Goal: Transaction & Acquisition: Use online tool/utility

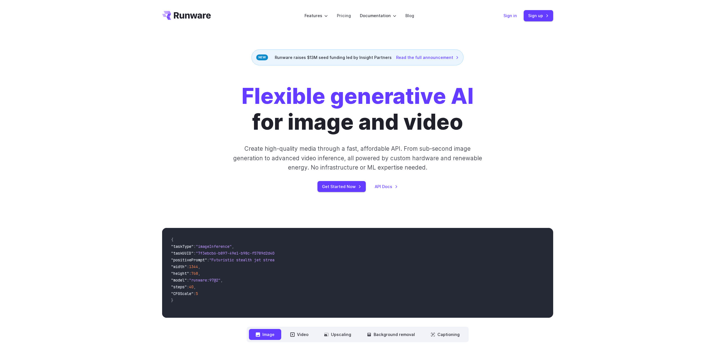
click at [512, 15] on link "Sign in" at bounding box center [509, 15] width 13 height 6
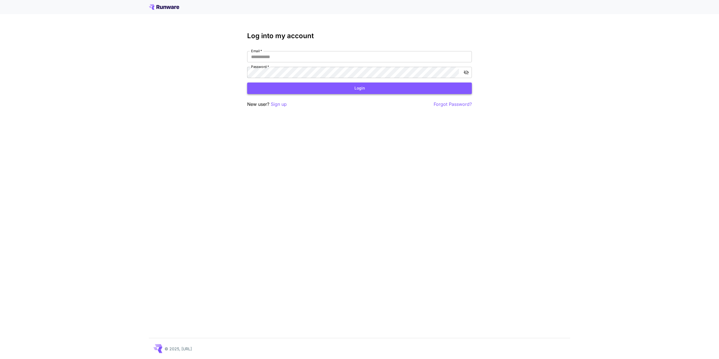
type input "**********"
click at [333, 89] on button "Login" at bounding box center [359, 89] width 225 height 12
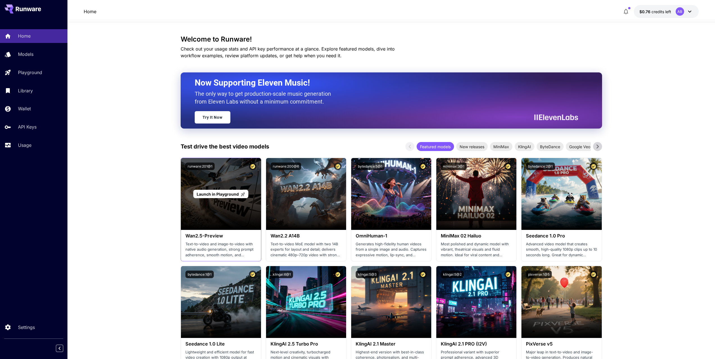
click at [221, 195] on span "Launch in Playground" at bounding box center [218, 194] width 42 height 5
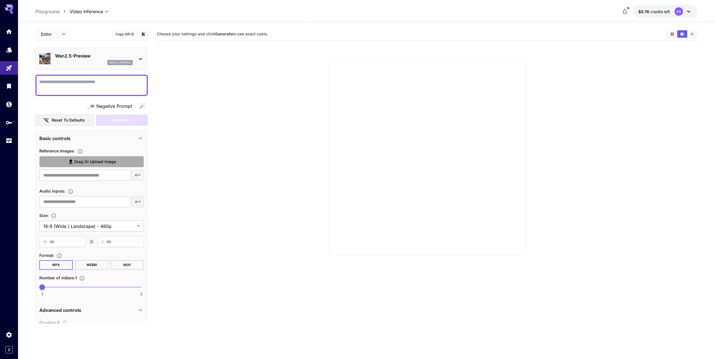
click at [93, 163] on span "Drag or upload image" at bounding box center [95, 161] width 42 height 7
click at [0, 0] on input "Drag or upload image" at bounding box center [0, 0] width 0 height 0
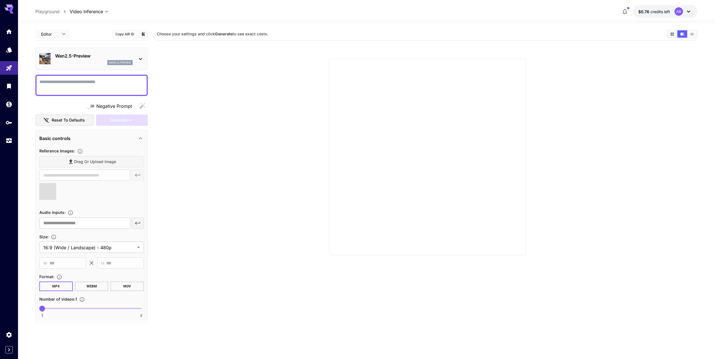
type input "**********"
click at [68, 84] on textarea "Negative Prompt" at bounding box center [91, 85] width 105 height 13
type textarea "*"
type textarea "**********"
click at [129, 247] on body "**********" at bounding box center [357, 202] width 715 height 404
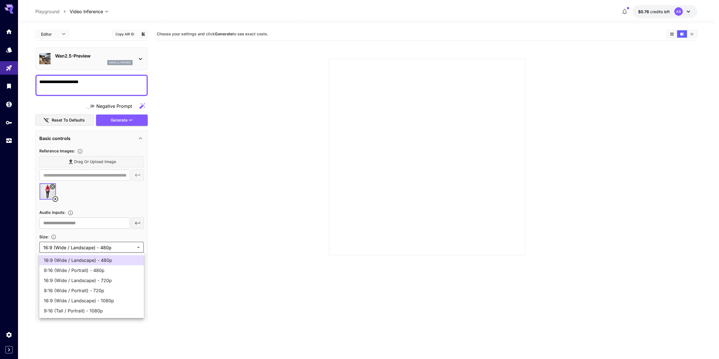
click at [85, 289] on span "9:16 (Wide / Portrait) - 720p" at bounding box center [92, 290] width 96 height 7
type input "**********"
type input "***"
type input "****"
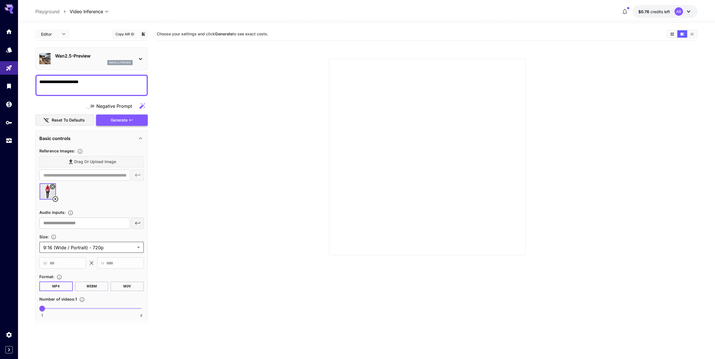
click at [124, 119] on div "Generate" at bounding box center [122, 121] width 52 height 12
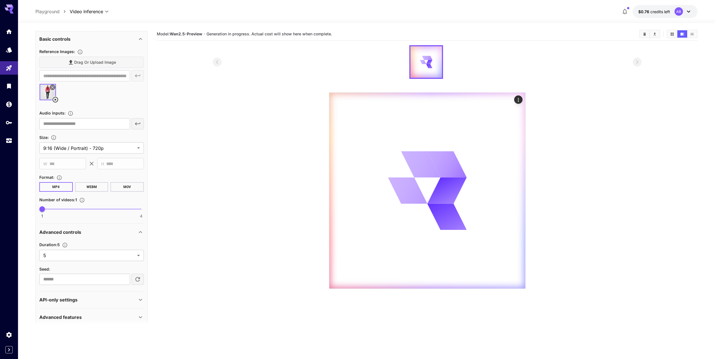
scroll to position [107, 0]
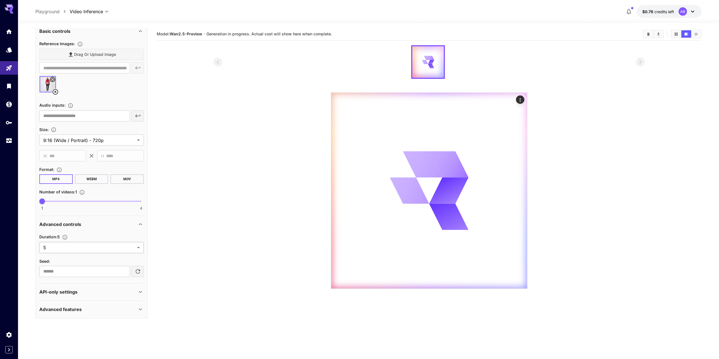
click at [123, 248] on body "**********" at bounding box center [359, 202] width 719 height 404
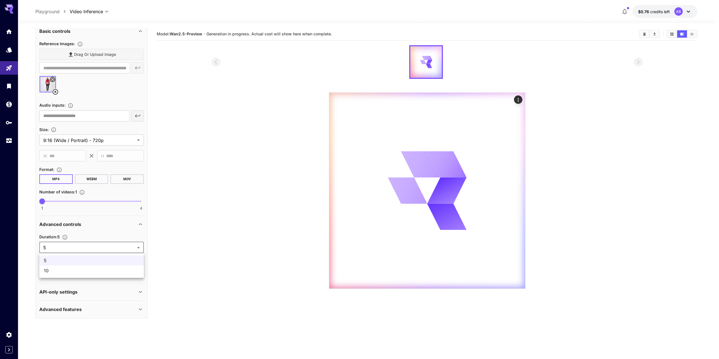
click at [123, 248] on div at bounding box center [359, 179] width 719 height 359
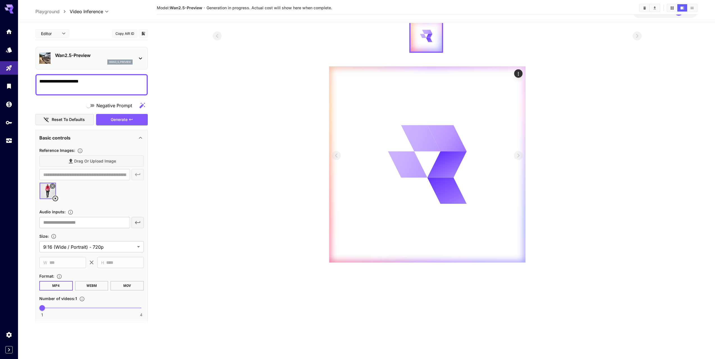
scroll to position [0, 0]
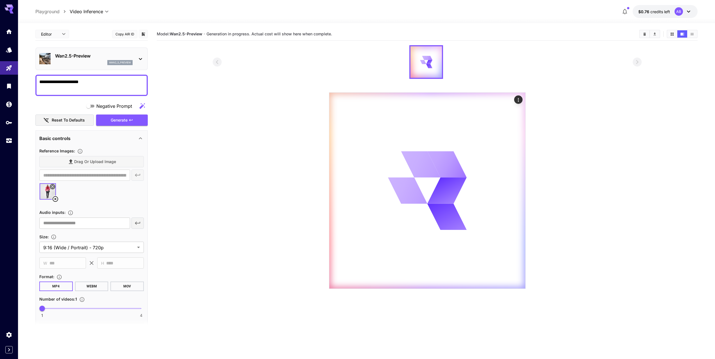
click at [626, 10] on icon "button" at bounding box center [625, 12] width 4 height 6
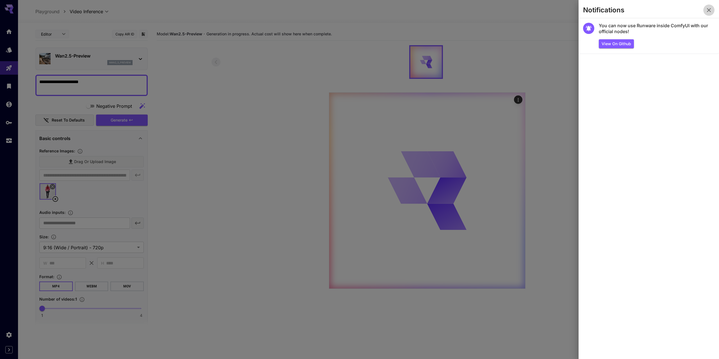
click at [713, 8] on button "button" at bounding box center [708, 9] width 11 height 11
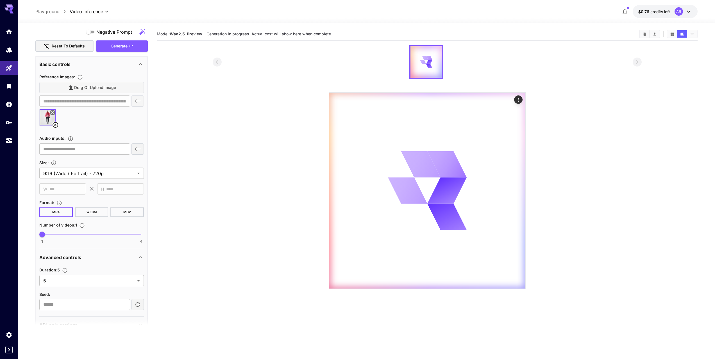
scroll to position [23, 0]
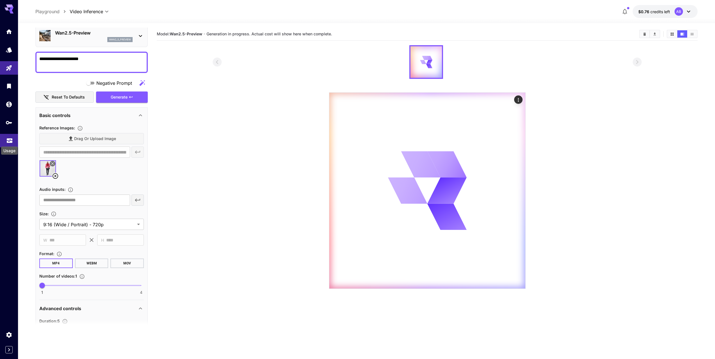
click at [11, 140] on icon "Usage" at bounding box center [10, 140] width 6 height 3
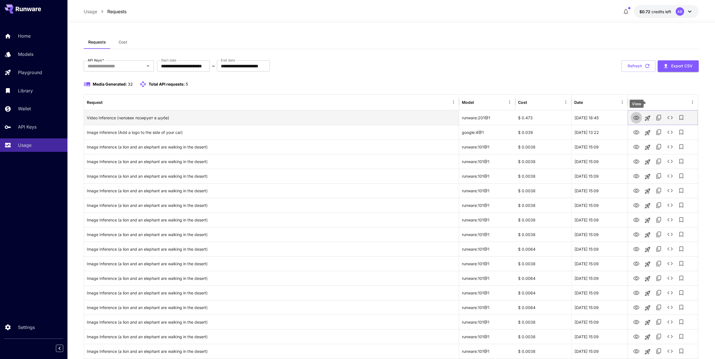
click at [637, 117] on icon "View" at bounding box center [636, 118] width 7 height 7
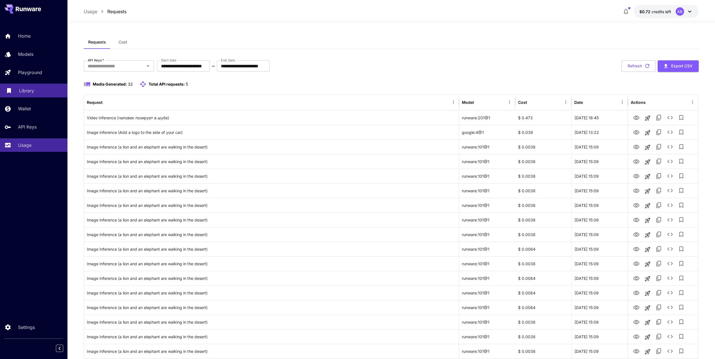
click at [34, 89] on div "Library" at bounding box center [41, 90] width 44 height 7
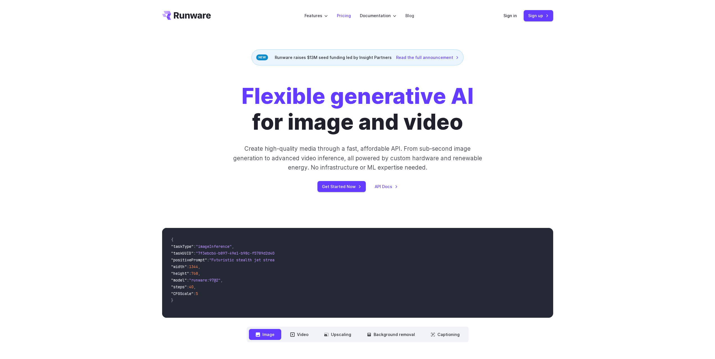
click at [342, 15] on link "Pricing" at bounding box center [344, 15] width 14 height 6
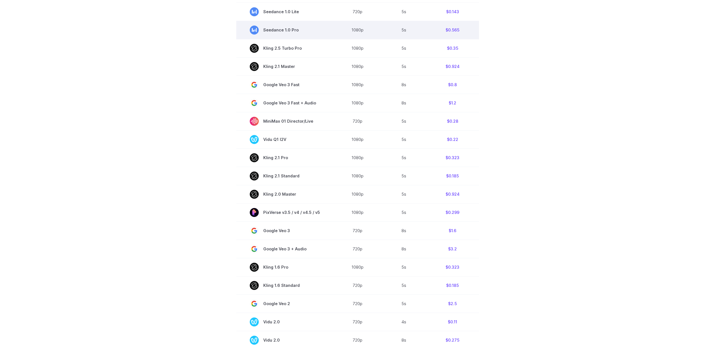
scroll to position [281, 0]
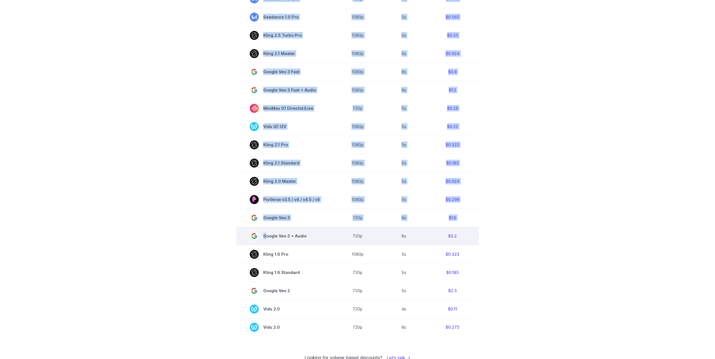
drag, startPoint x: 483, startPoint y: 292, endPoint x: 417, endPoint y: 256, distance: 74.4
click at [278, 231] on section "Model Resolution Duration Price / Video MiniMax Hailuo 02 768p 10s $0.56 MiniMa…" at bounding box center [357, 136] width 391 height 399
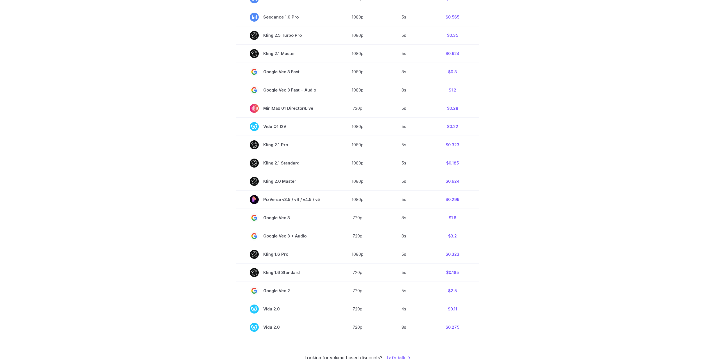
drag, startPoint x: 181, startPoint y: 286, endPoint x: 213, endPoint y: 280, distance: 32.3
click at [183, 284] on section "Model Resolution Duration Price / Video MiniMax Hailuo 02 768p 10s $0.56 MiniMa…" at bounding box center [357, 136] width 391 height 399
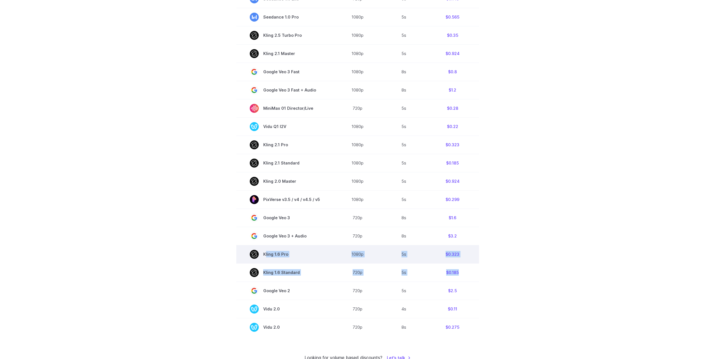
drag, startPoint x: 248, startPoint y: 284, endPoint x: 258, endPoint y: 258, distance: 28.1
click at [258, 258] on tbody "Model Resolution Duration Price / Video MiniMax Hailuo 02 768p 10s $0.56 MiniMa…" at bounding box center [357, 136] width 243 height 399
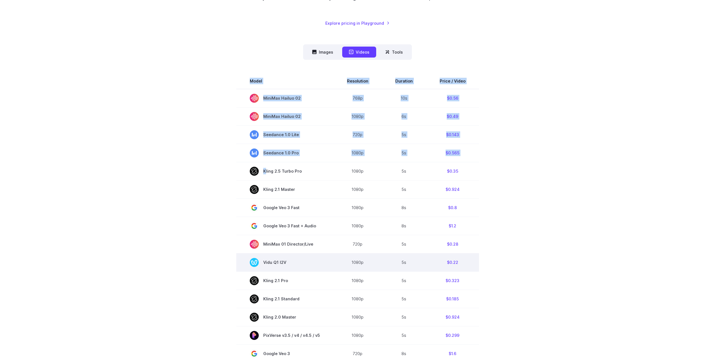
scroll to position [140, 0]
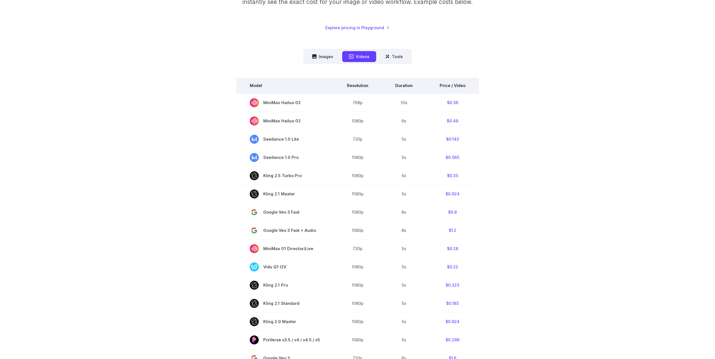
drag, startPoint x: 482, startPoint y: 290, endPoint x: 249, endPoint y: 80, distance: 313.5
click at [249, 80] on section "Model Resolution Duration Price / Video MiniMax Hailuo 02 768p 10s $0.56 MiniMa…" at bounding box center [357, 277] width 391 height 399
copy table
click at [321, 55] on button "Images" at bounding box center [322, 56] width 35 height 11
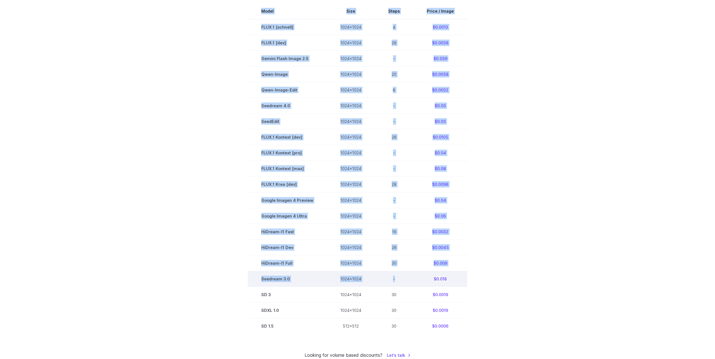
scroll to position [253, 0]
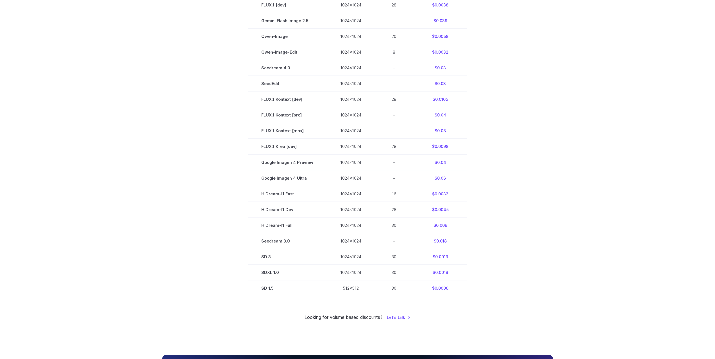
drag, startPoint x: 248, startPoint y: 82, endPoint x: 469, endPoint y: 280, distance: 296.9
click at [469, 280] on section "Model Size Steps Price / Image FLUX.1 [[PERSON_NAME]] 1024x1024 4 $0.0013 FLUX.…" at bounding box center [357, 130] width 391 height 331
copy div
click at [568, 131] on div "Pricing based on what you use Exact pricing depends on your setup. Use the Play…" at bounding box center [357, 64] width 715 height 570
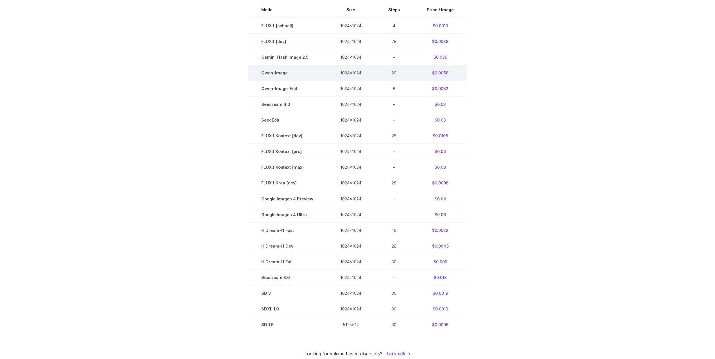
scroll to position [140, 0]
